Goal: Transaction & Acquisition: Purchase product/service

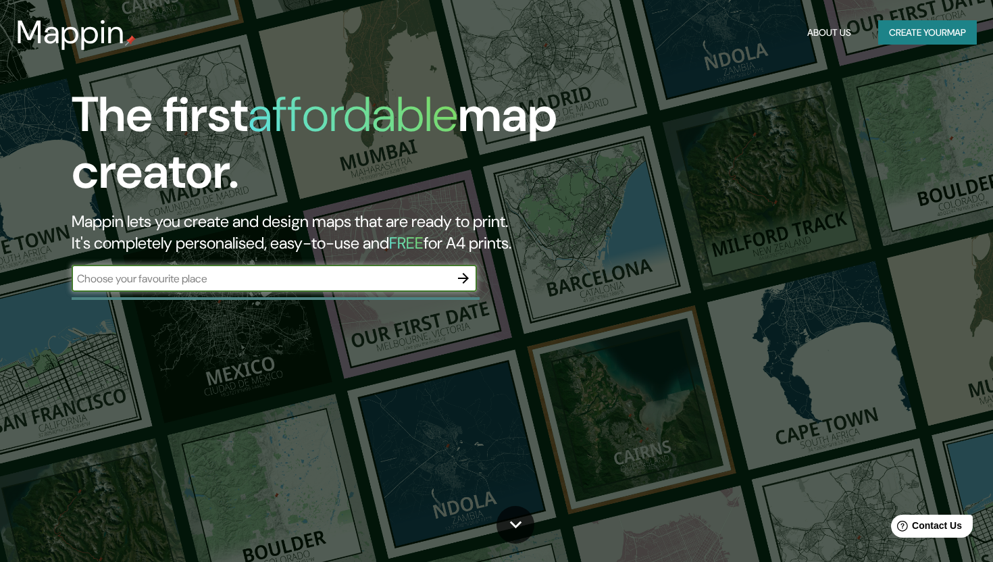
click at [340, 289] on div "​" at bounding box center [274, 278] width 405 height 27
click at [342, 282] on input "text" at bounding box center [261, 279] width 378 height 16
click at [322, 282] on input "text" at bounding box center [261, 279] width 378 height 16
type input "Colom"
click at [910, 27] on button "Create your map" at bounding box center [928, 32] width 99 height 25
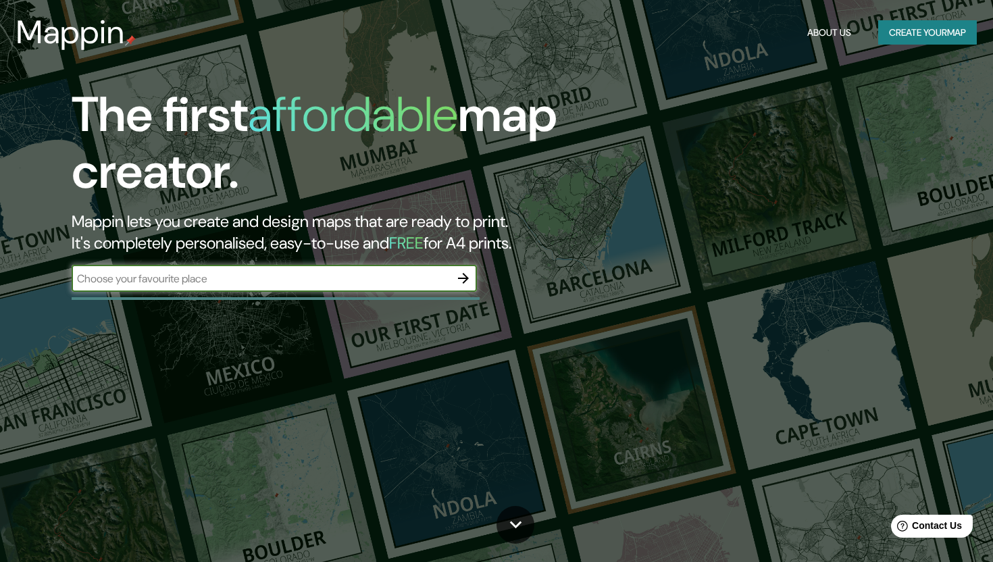
click at [345, 278] on input "text" at bounding box center [261, 279] width 378 height 16
type input "[GEOGRAPHIC_DATA]"
click at [464, 282] on icon "button" at bounding box center [463, 278] width 11 height 11
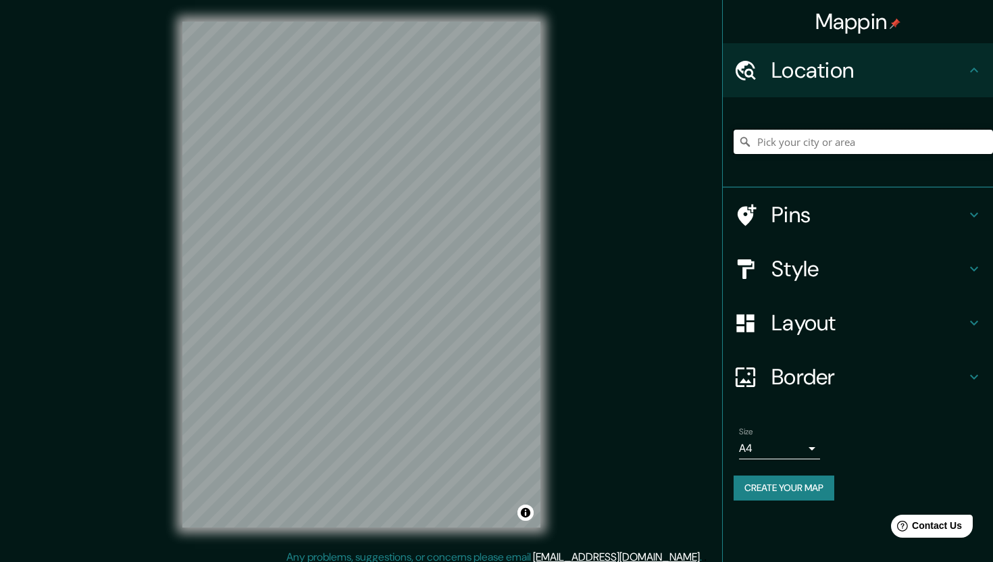
click at [838, 148] on input "Pick your city or area" at bounding box center [863, 142] width 259 height 24
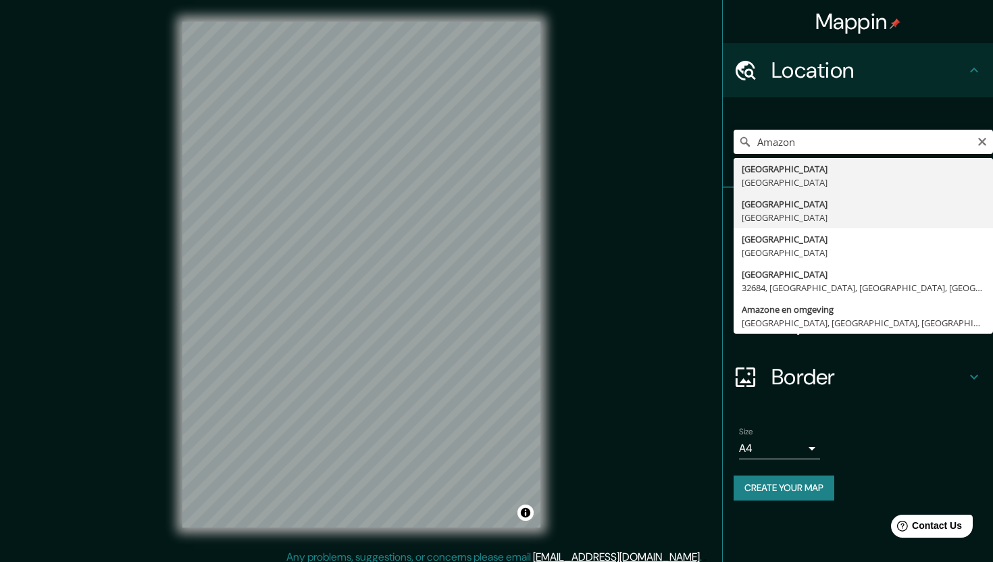
type input "[GEOGRAPHIC_DATA], [GEOGRAPHIC_DATA]"
